Goal: Task Accomplishment & Management: Use online tool/utility

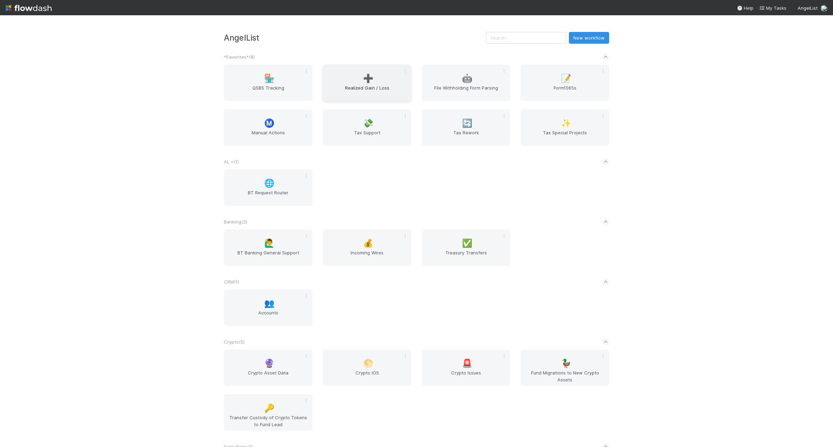
click at [344, 100] on div "➕ Realized Gain / Loss" at bounding box center [367, 83] width 88 height 36
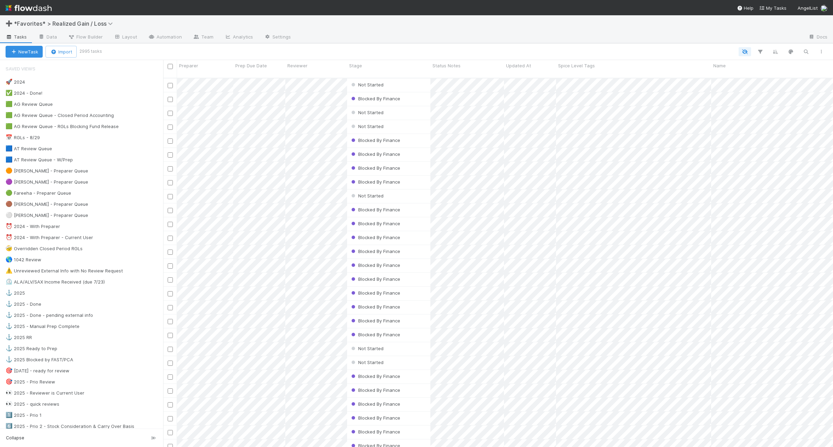
scroll to position [368, 663]
click at [114, 151] on div "🟦 AT Review Queue 5" at bounding box center [84, 148] width 157 height 9
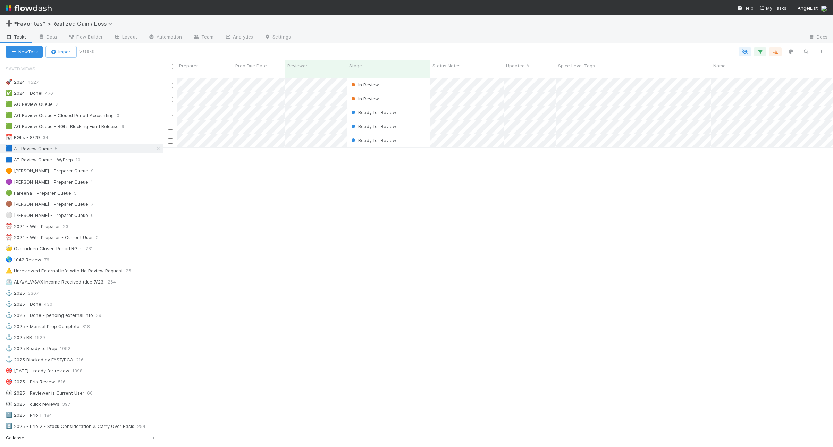
scroll to position [368, 663]
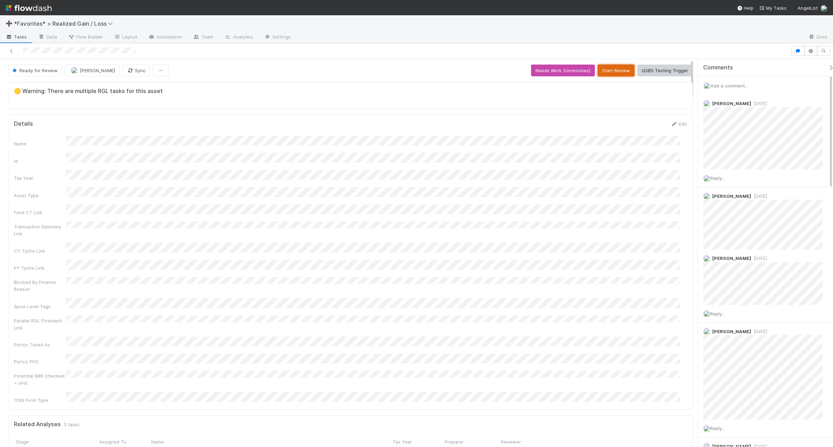
click at [615, 67] on button "Start Review" at bounding box center [615, 71] width 37 height 12
click at [654, 68] on button "Mark Reviewed (Done)" at bounding box center [663, 71] width 58 height 12
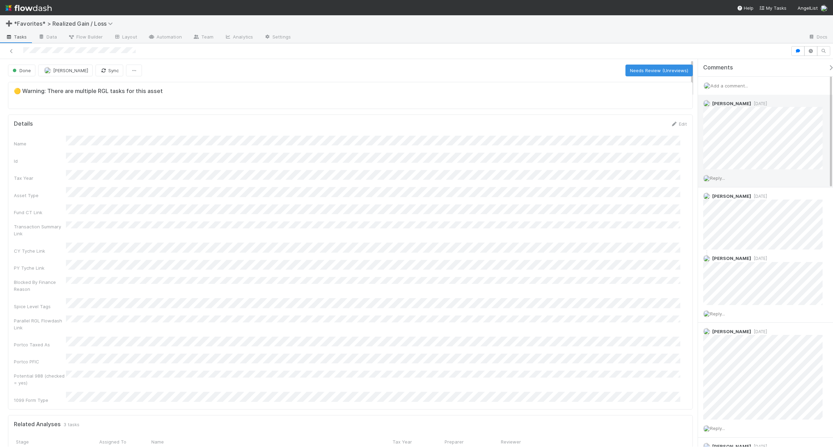
click at [666, 180] on span "Reply..." at bounding box center [717, 178] width 15 height 6
click at [666, 281] on button "Add Reply" at bounding box center [726, 283] width 31 height 12
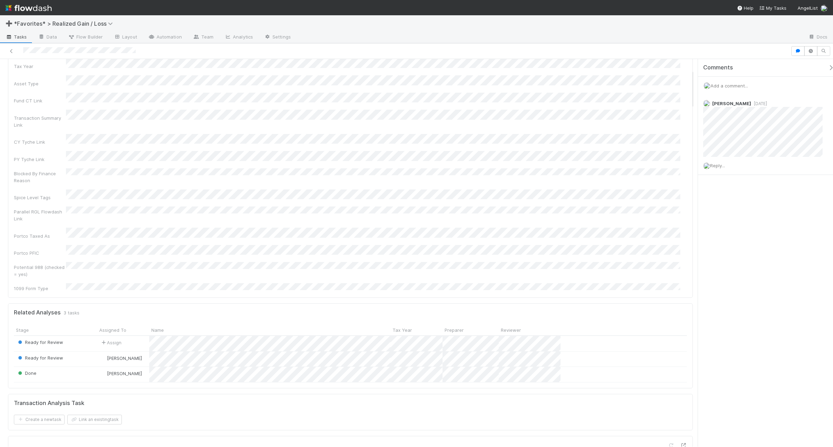
scroll to position [130, 0]
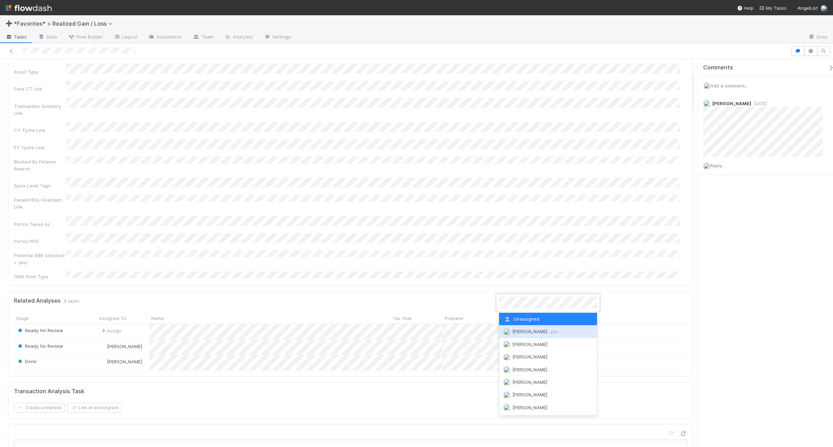
click at [508, 330] on img at bounding box center [506, 331] width 7 height 7
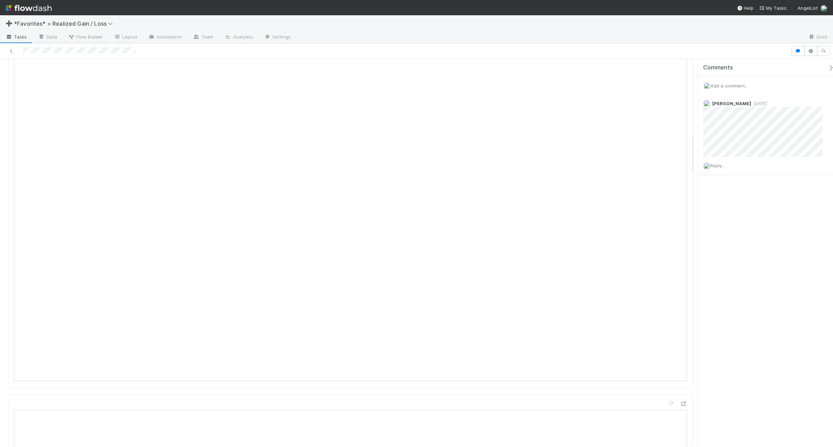
scroll to position [737, 0]
click at [716, 168] on span "Reply..." at bounding box center [717, 166] width 15 height 6
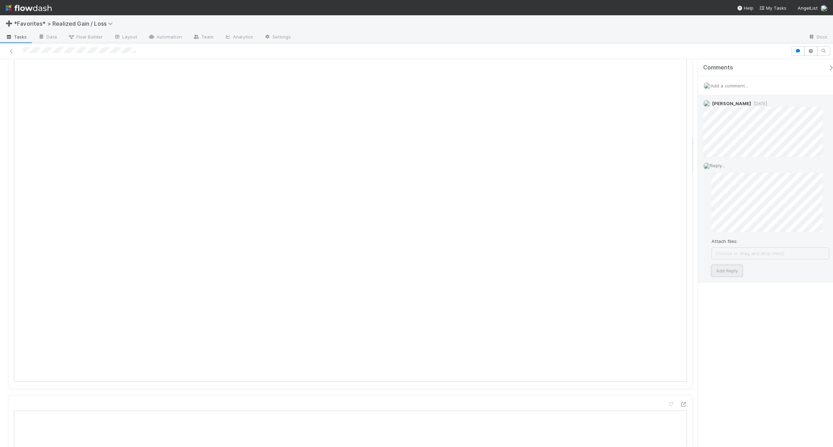
click at [734, 268] on button "Add Reply" at bounding box center [726, 271] width 31 height 12
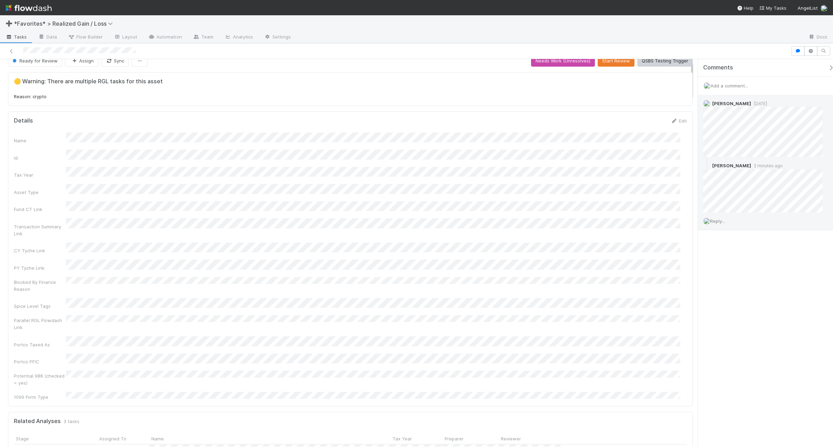
scroll to position [0, 0]
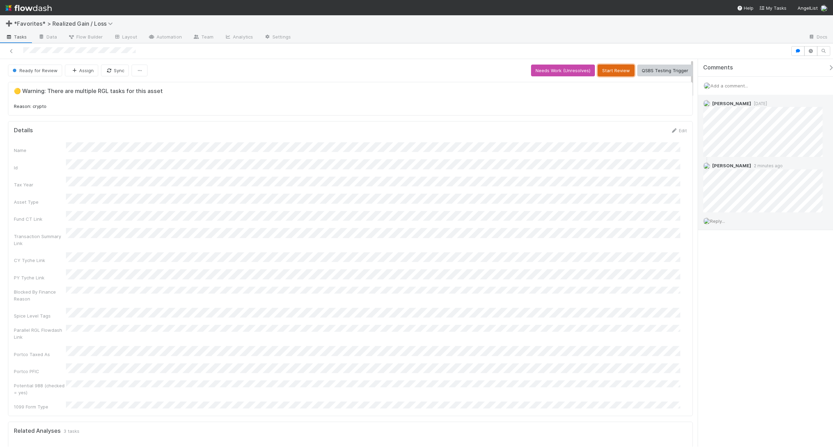
click at [599, 73] on button "Start Review" at bounding box center [615, 71] width 37 height 12
click at [646, 71] on button "Mark Reviewed (Done)" at bounding box center [663, 71] width 58 height 12
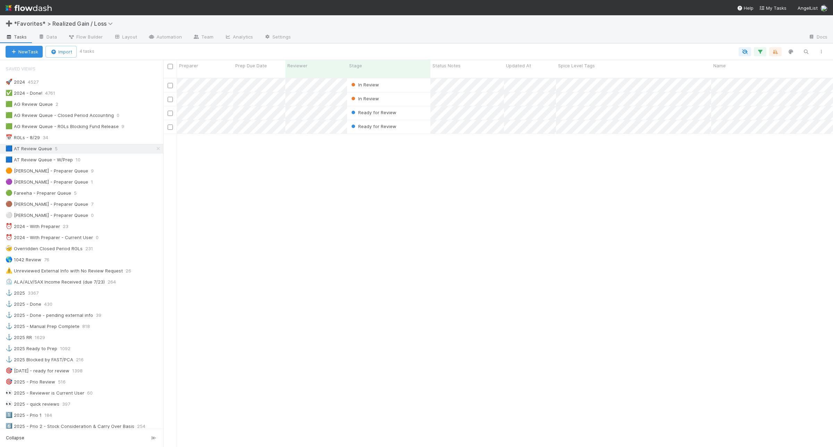
scroll to position [368, 663]
click at [132, 160] on div "🟦 AT Review Queue - W/Prep 10" at bounding box center [84, 159] width 157 height 9
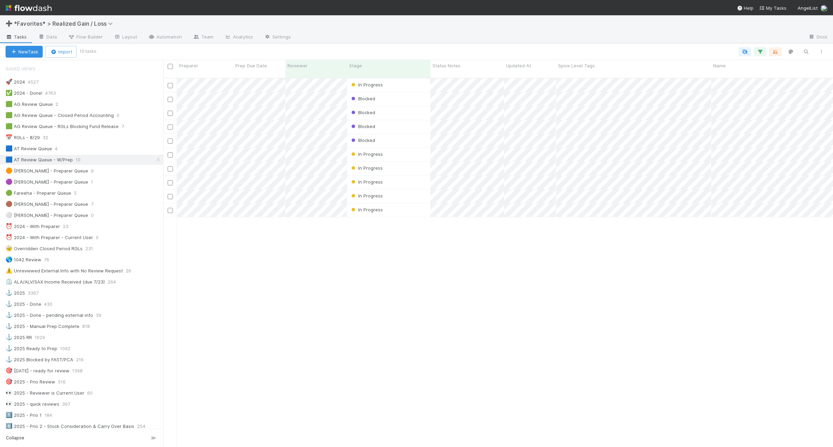
scroll to position [368, 663]
click at [415, 94] on div "Blocked" at bounding box center [388, 99] width 83 height 14
click at [413, 121] on div "Blocked" at bounding box center [388, 127] width 83 height 14
click at [386, 134] on div "Blocked" at bounding box center [388, 141] width 83 height 14
click at [391, 81] on div "In Progress" at bounding box center [388, 85] width 83 height 14
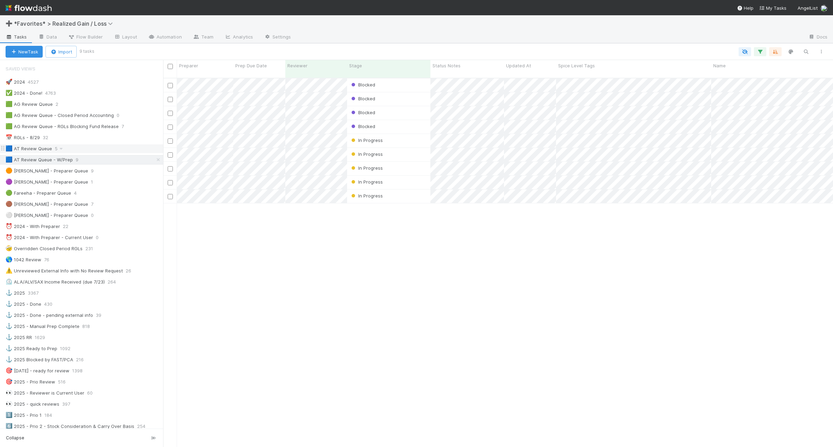
click at [109, 152] on div "🟦 AT Review Queue 5" at bounding box center [84, 148] width 157 height 9
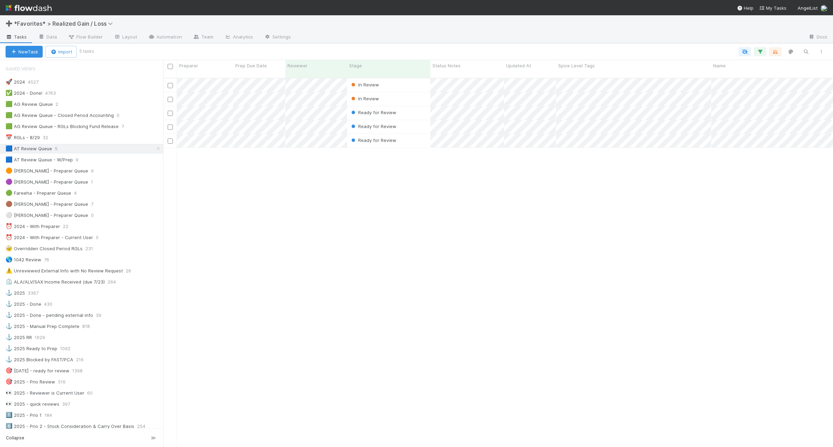
scroll to position [368, 663]
click at [427, 106] on div "Ready for Review" at bounding box center [388, 113] width 83 height 14
click at [110, 164] on div "🟦 AT Review Queue - W/Prep 9" at bounding box center [84, 159] width 157 height 9
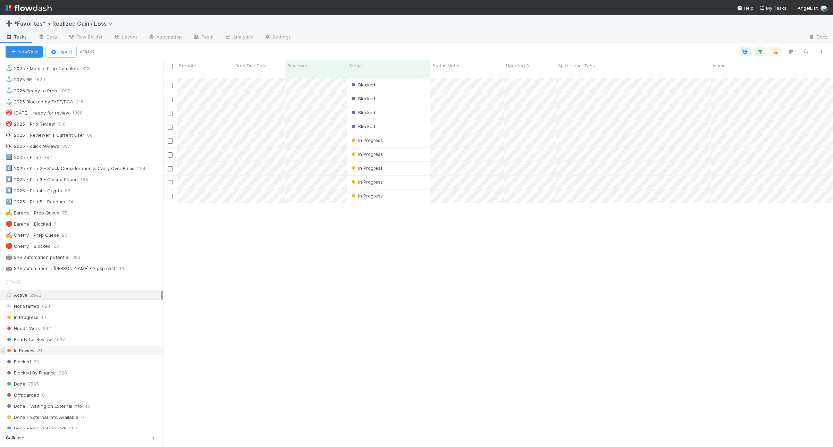
scroll to position [243, 0]
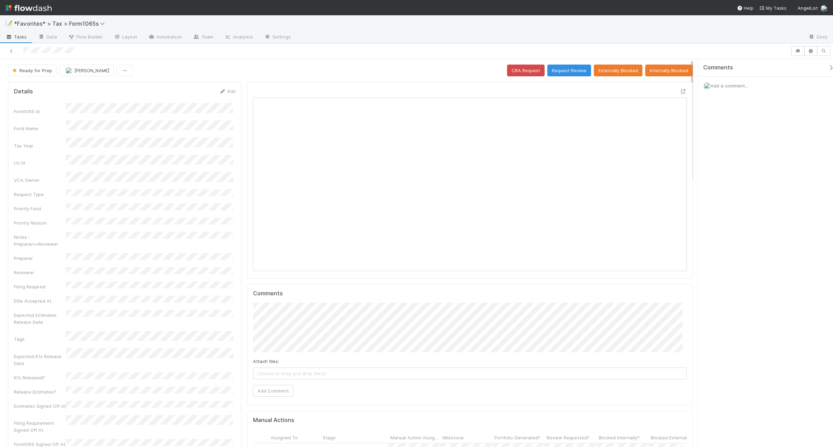
scroll to position [134, 423]
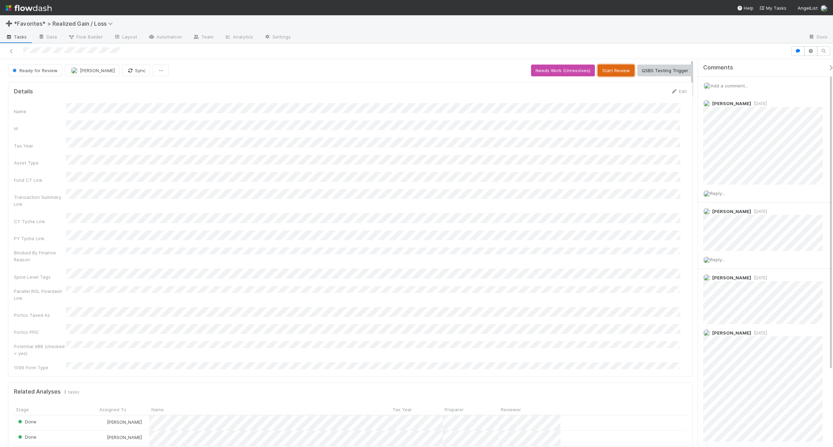
click at [612, 69] on button "Start Review" at bounding box center [615, 71] width 37 height 12
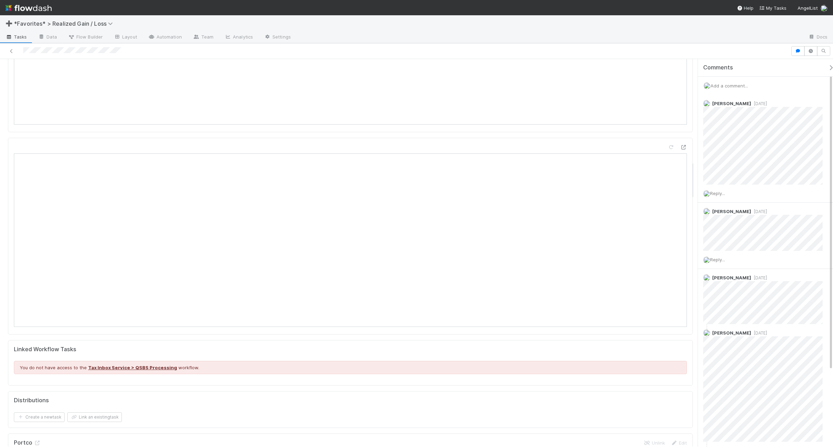
scroll to position [1041, 0]
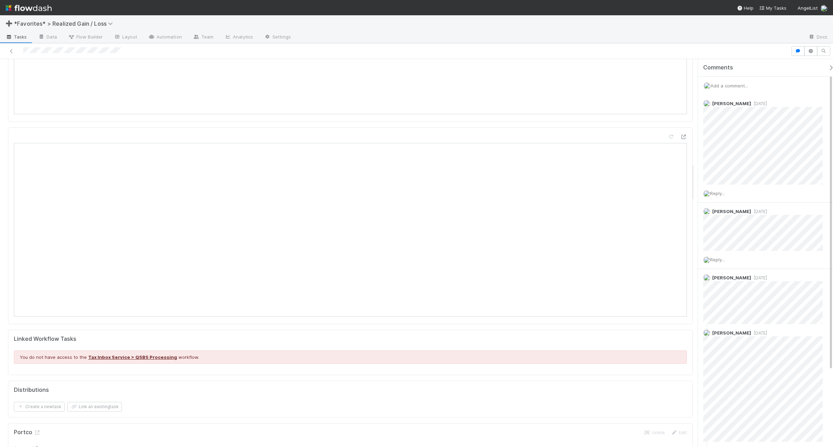
click at [724, 85] on span "Add a comment..." at bounding box center [728, 86] width 37 height 6
click at [723, 191] on button "Add Comment" at bounding box center [729, 193] width 40 height 12
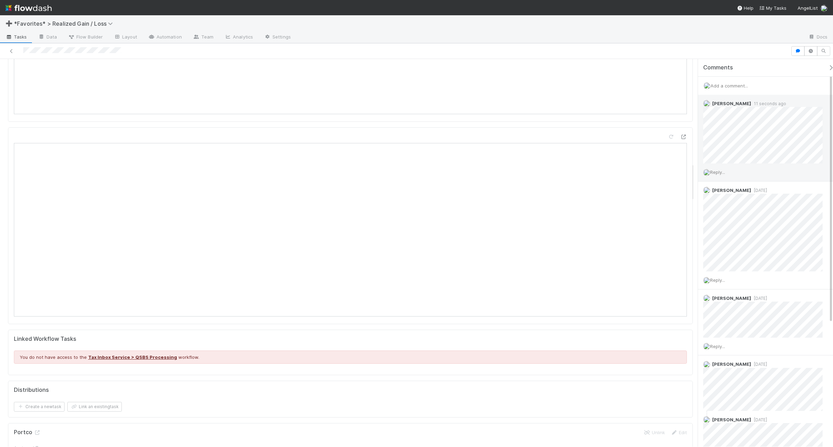
click at [719, 174] on span "Reply..." at bounding box center [717, 172] width 15 height 6
click at [731, 276] on button "Add Reply" at bounding box center [726, 277] width 31 height 12
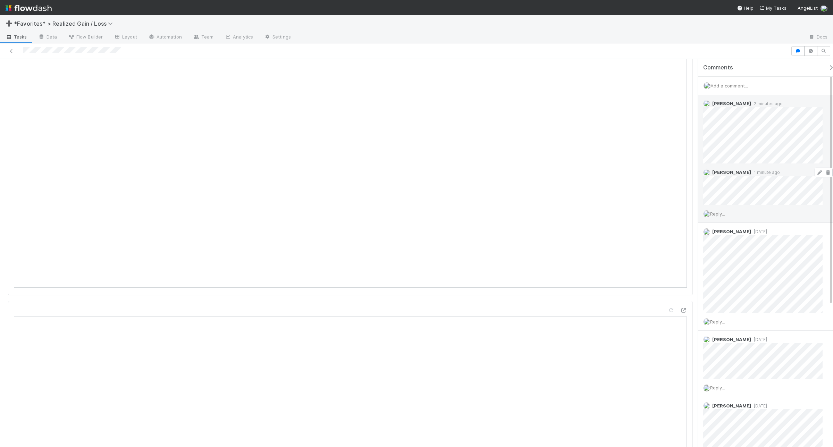
scroll to position [0, 0]
click at [733, 86] on span "Add a comment..." at bounding box center [728, 86] width 37 height 6
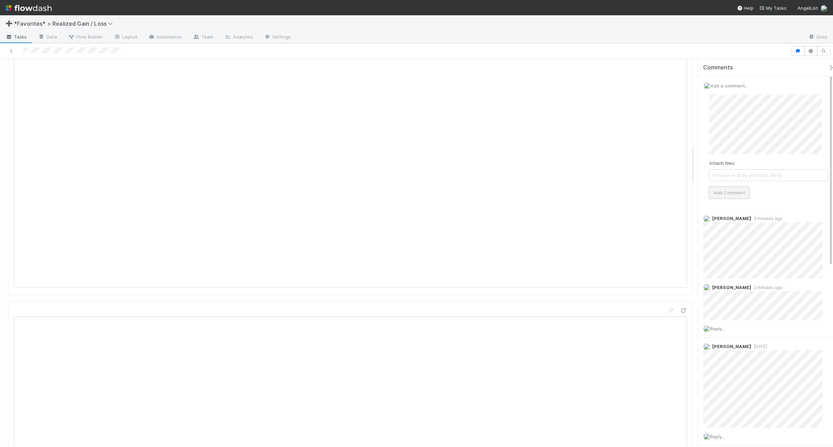
click at [723, 189] on button "Add Comment" at bounding box center [729, 193] width 40 height 12
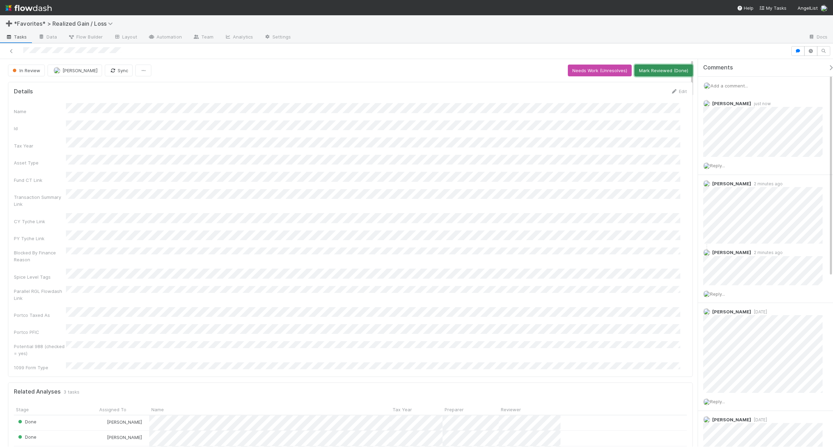
click at [656, 71] on button "Mark Reviewed (Done)" at bounding box center [663, 71] width 58 height 12
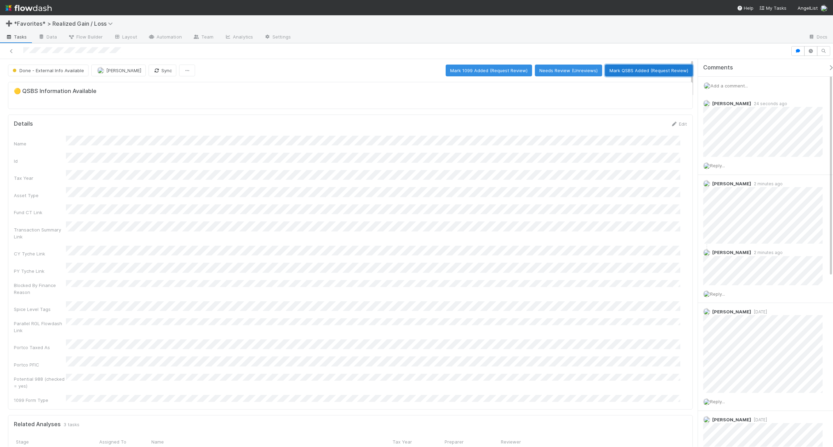
click at [666, 70] on button "Mark QSBS Added (Request Review)" at bounding box center [649, 71] width 88 height 12
click at [646, 71] on button "Mark QSBS Reviewed (Done)" at bounding box center [656, 71] width 71 height 12
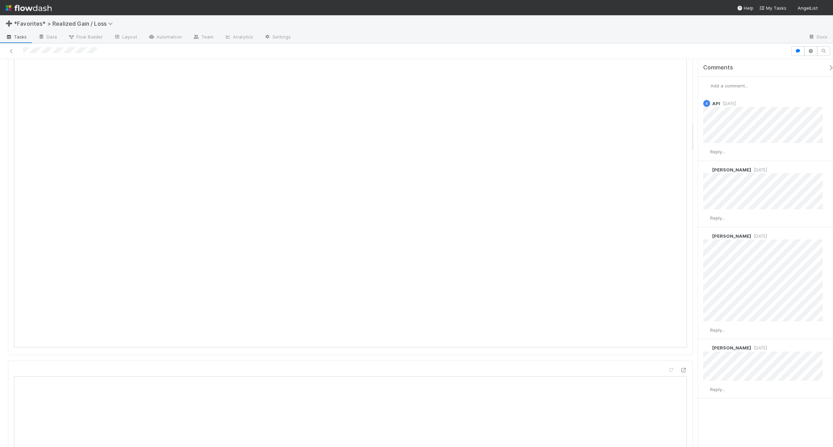
scroll to position [824, 0]
